Goal: Transaction & Acquisition: Purchase product/service

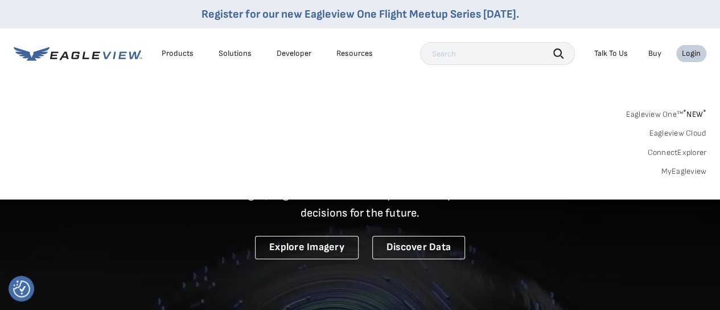
click at [672, 171] on link "MyEagleview" at bounding box center [684, 171] width 46 height 10
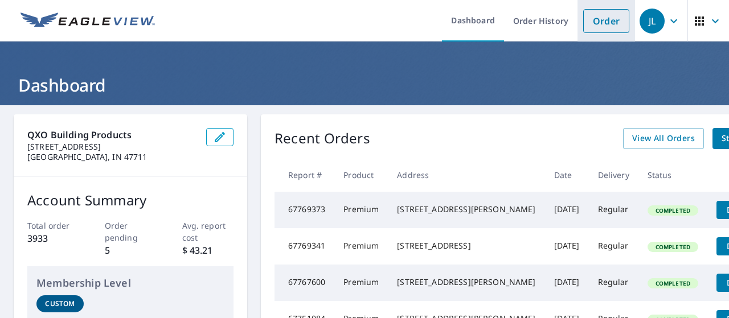
click at [594, 26] on link "Order" at bounding box center [606, 21] width 46 height 24
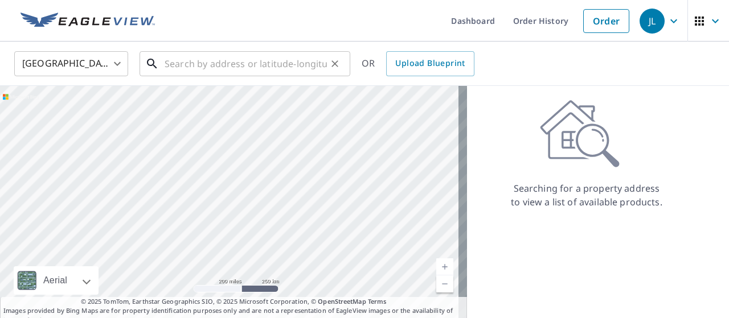
click at [215, 64] on input "text" at bounding box center [245, 64] width 162 height 32
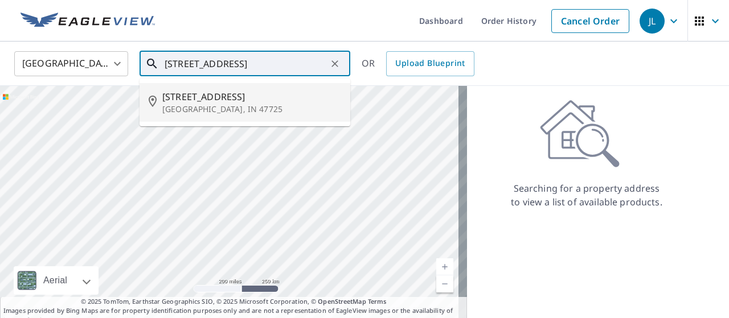
click at [206, 95] on span "18902 Braeburn Dr" at bounding box center [251, 97] width 179 height 14
type input "18902 Braeburn Dr Evansville, IN 47725"
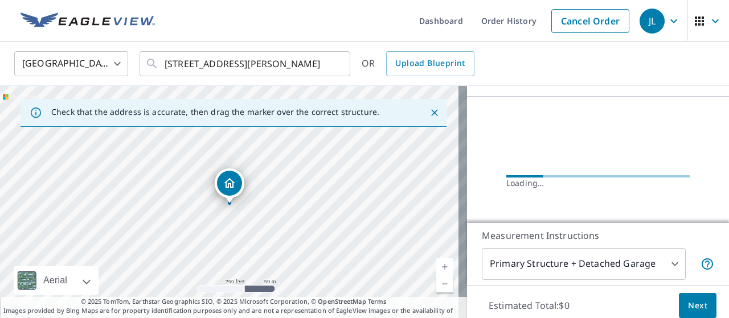
scroll to position [101, 0]
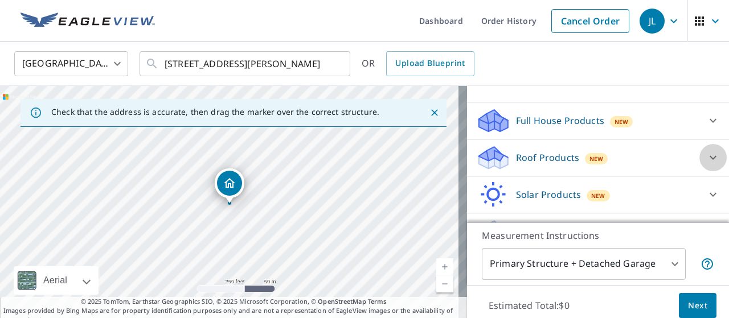
click at [709, 157] on icon at bounding box center [712, 158] width 7 height 4
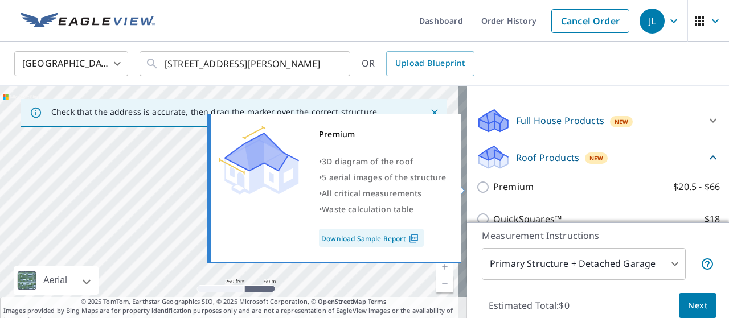
click at [476, 187] on input "Premium $20.5 - $66" at bounding box center [484, 187] width 17 height 14
checkbox input "true"
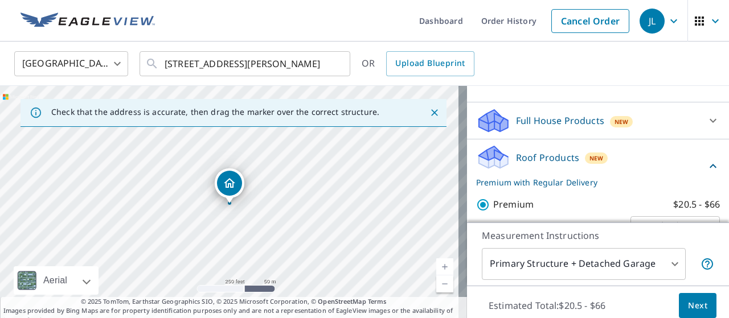
click at [685, 295] on button "Next" at bounding box center [697, 306] width 38 height 26
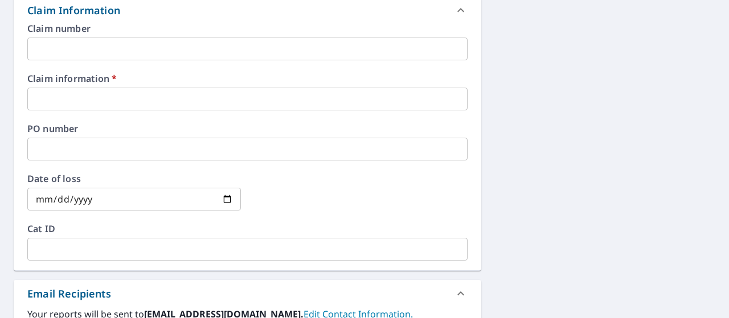
scroll to position [422, 0]
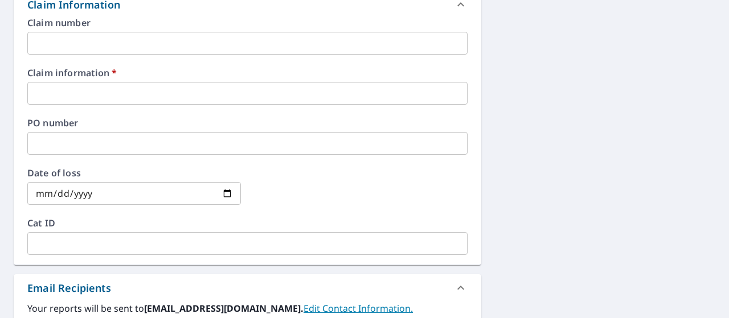
click at [249, 94] on input "text" at bounding box center [247, 93] width 440 height 23
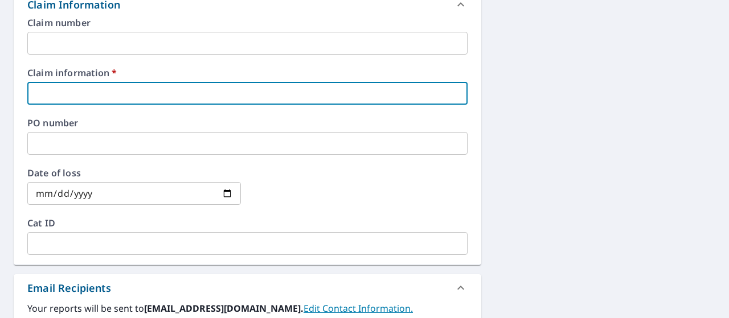
type input "547388"
checkbox input "true"
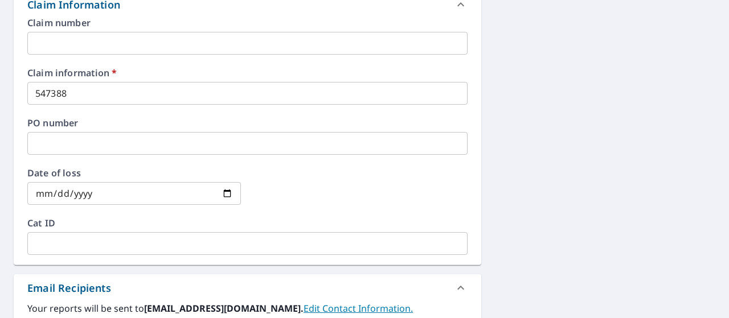
drag, startPoint x: 507, startPoint y: 174, endPoint x: 599, endPoint y: 144, distance: 97.6
click at [571, 146] on div "18902 Braeburn Dr Evansville, IN 47725 Aerial Road A standard road map Aerial A…" at bounding box center [364, 100] width 729 height 835
click at [648, 199] on div "18902 Braeburn Dr Evansville, IN 47725 Aerial Road A standard road map Aerial A…" at bounding box center [364, 100] width 729 height 835
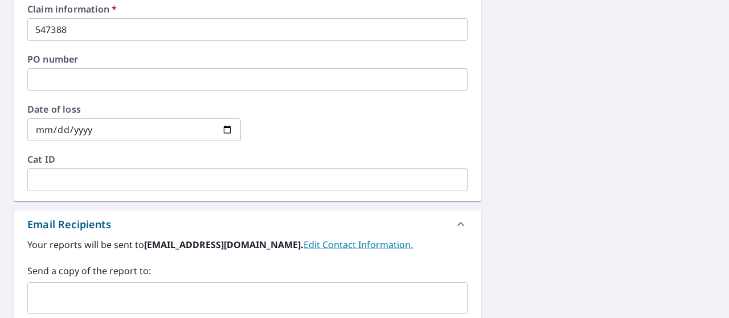
scroll to position [570, 0]
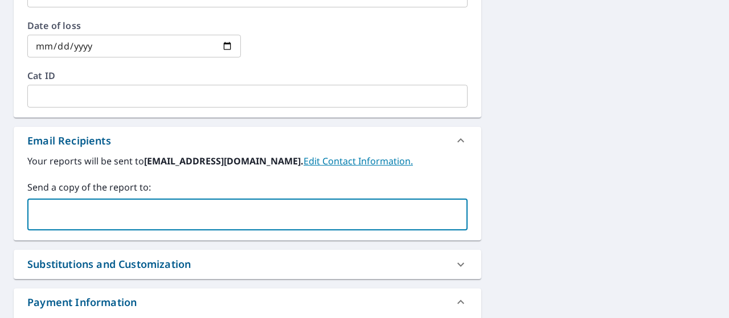
click at [231, 220] on input "text" at bounding box center [238, 215] width 413 height 22
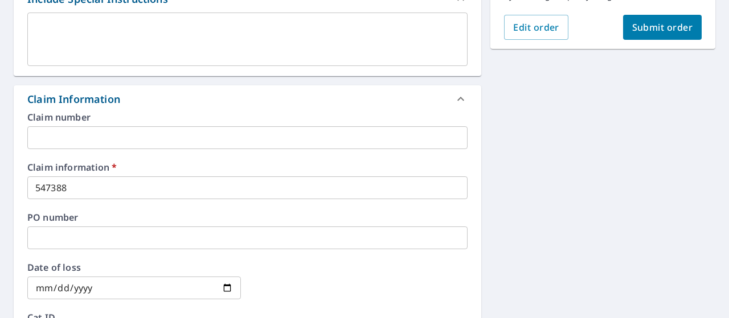
scroll to position [327, 0]
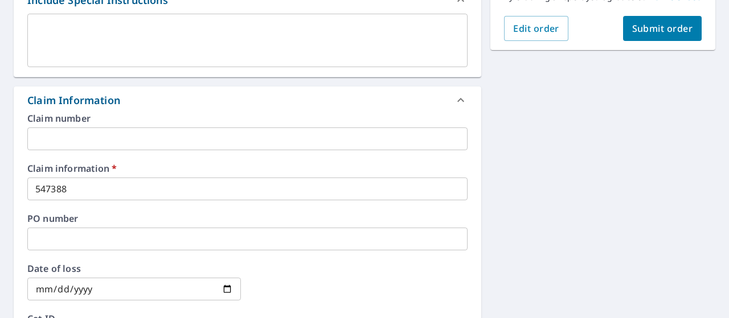
type input "jason.sharpsolutionshi@yahoo.com"
click at [632, 35] on span "Submit order" at bounding box center [662, 28] width 61 height 13
checkbox input "true"
